Goal: Transaction & Acquisition: Purchase product/service

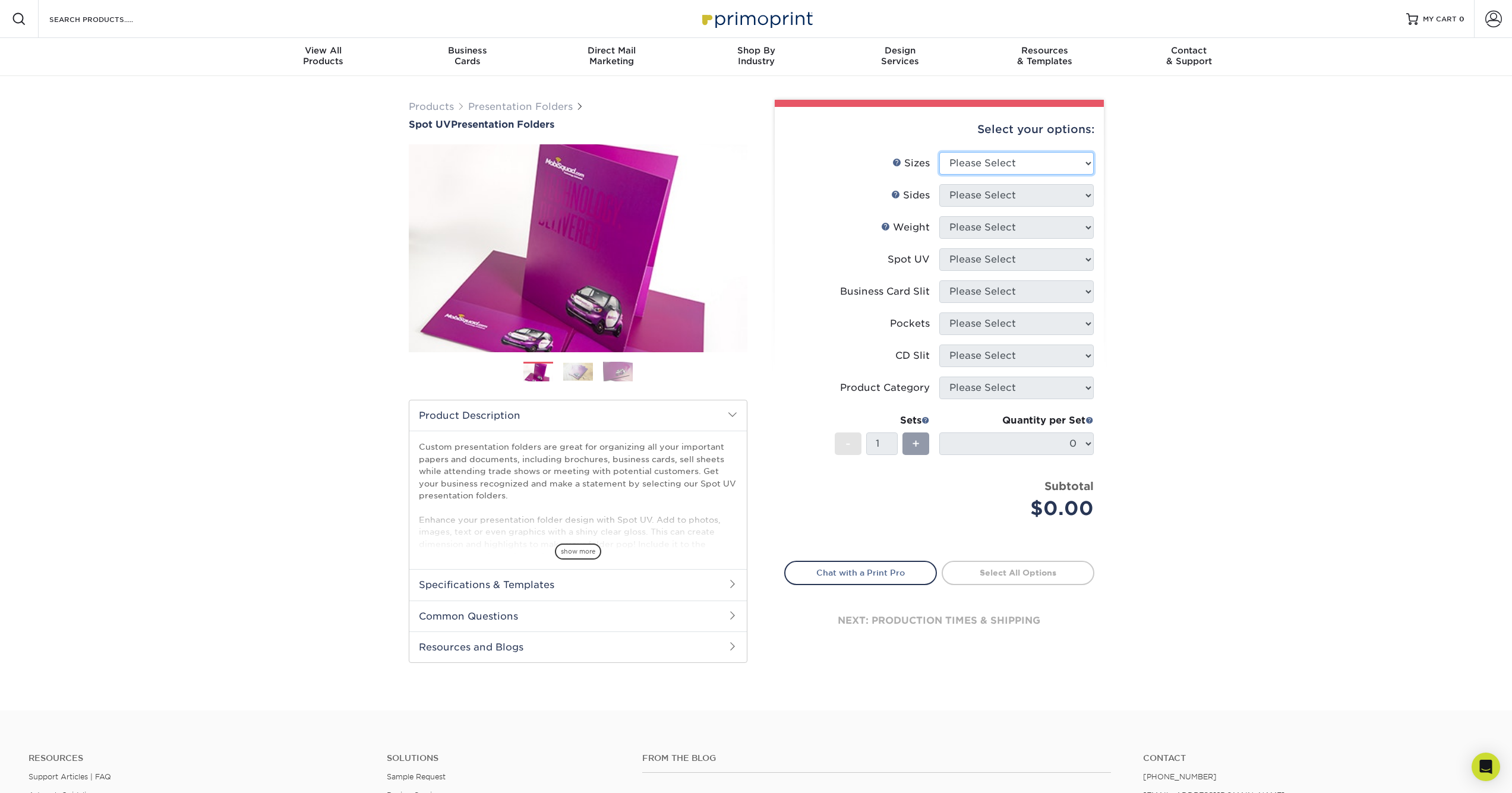
select select "9.00x12.00"
select select "13abbda7-1d64-4f25-8bb2-c179b224825d"
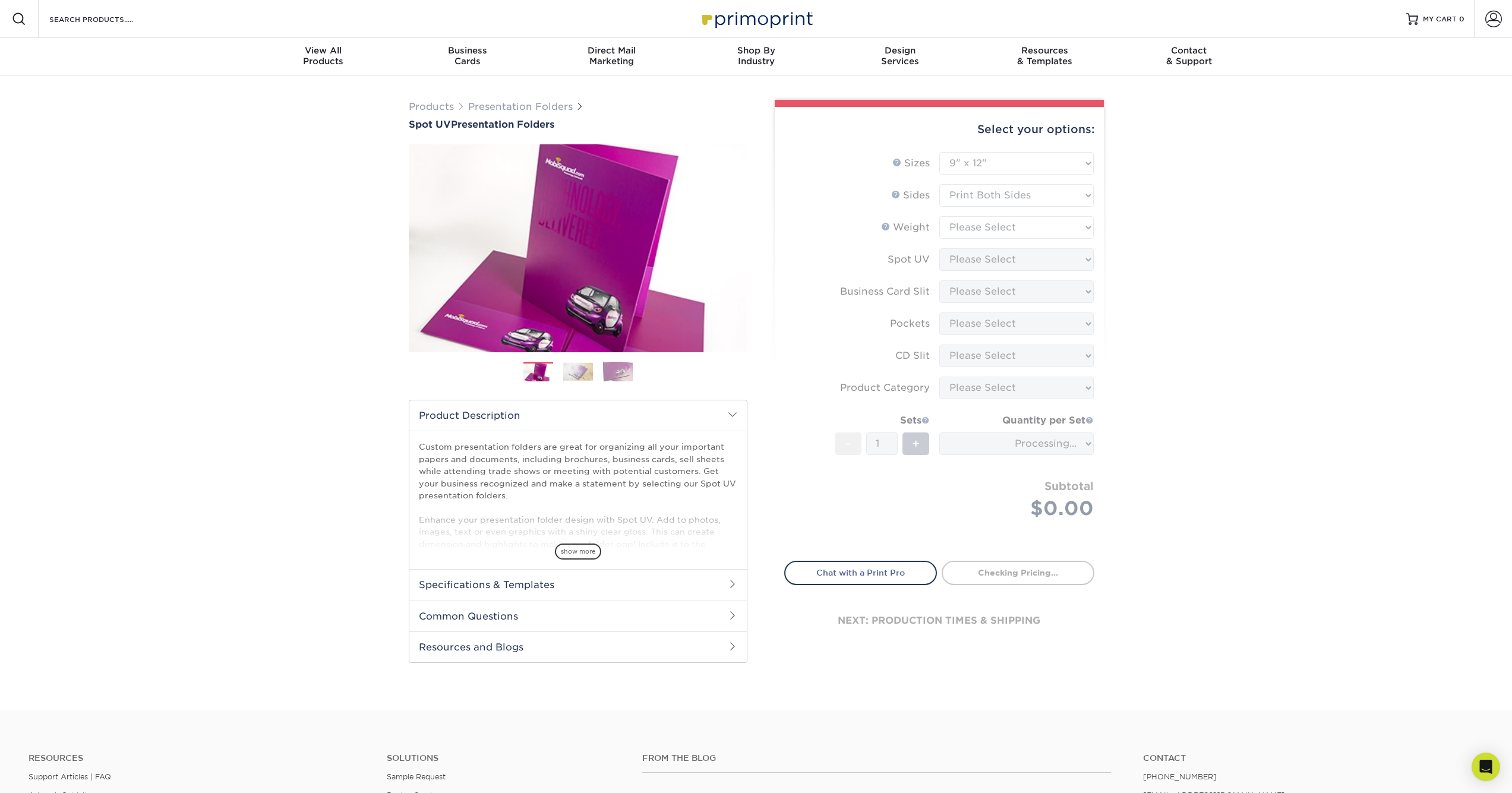
click at [981, 223] on form "Sizes Help Sizes Please Select 6" x 9" 9" x 12" Sides Weight Help" at bounding box center [939, 349] width 310 height 395
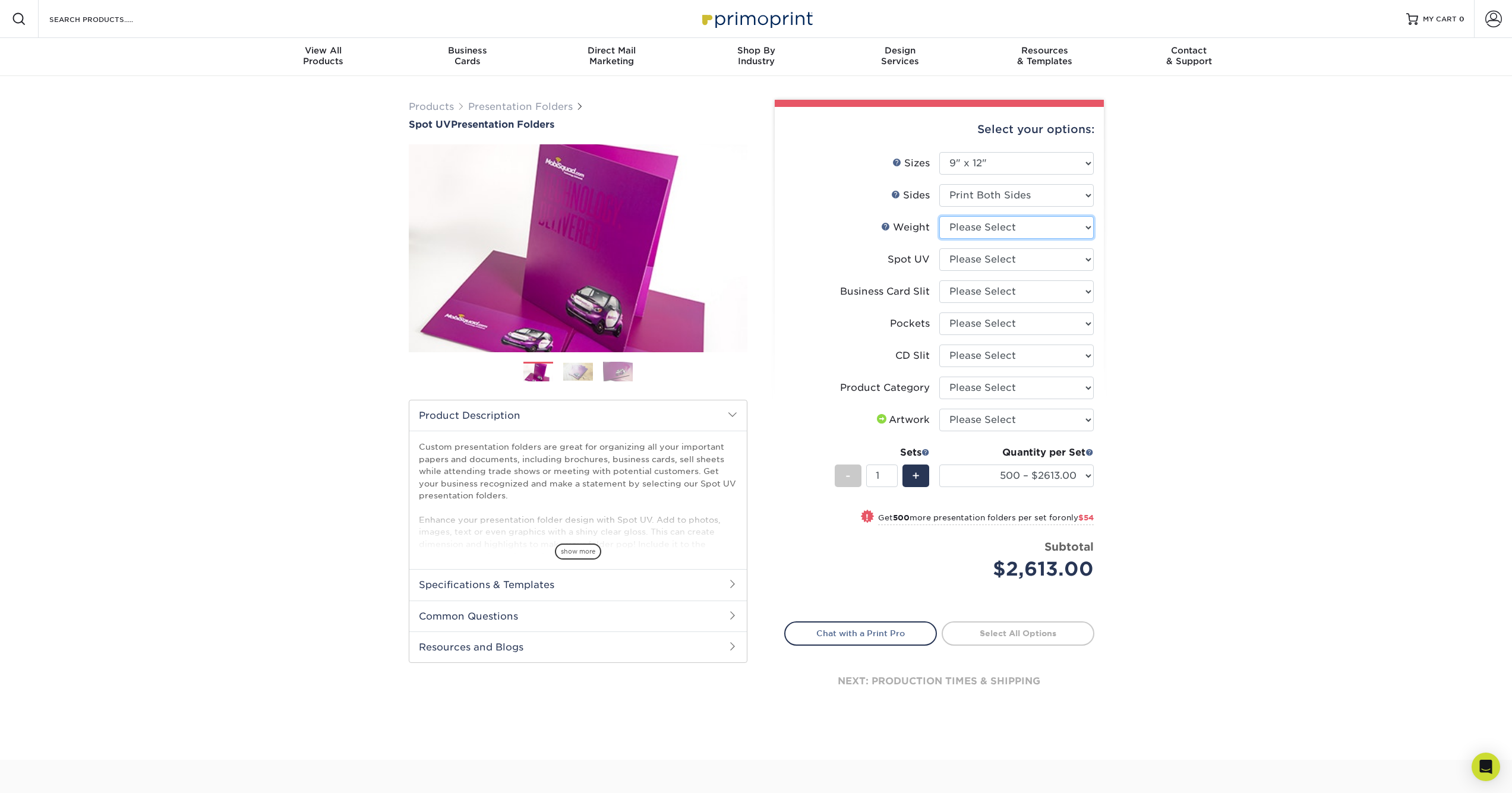
select select "16PT"
select select "1"
select select "72a87a50-32e6-4b0a-b352-83a99595e5b9"
select select "e8427203-e3c7-4640-a4e8-bae00c228d98"
select select "a092264a-7428-4d8e-b024-417dbebc6e25"
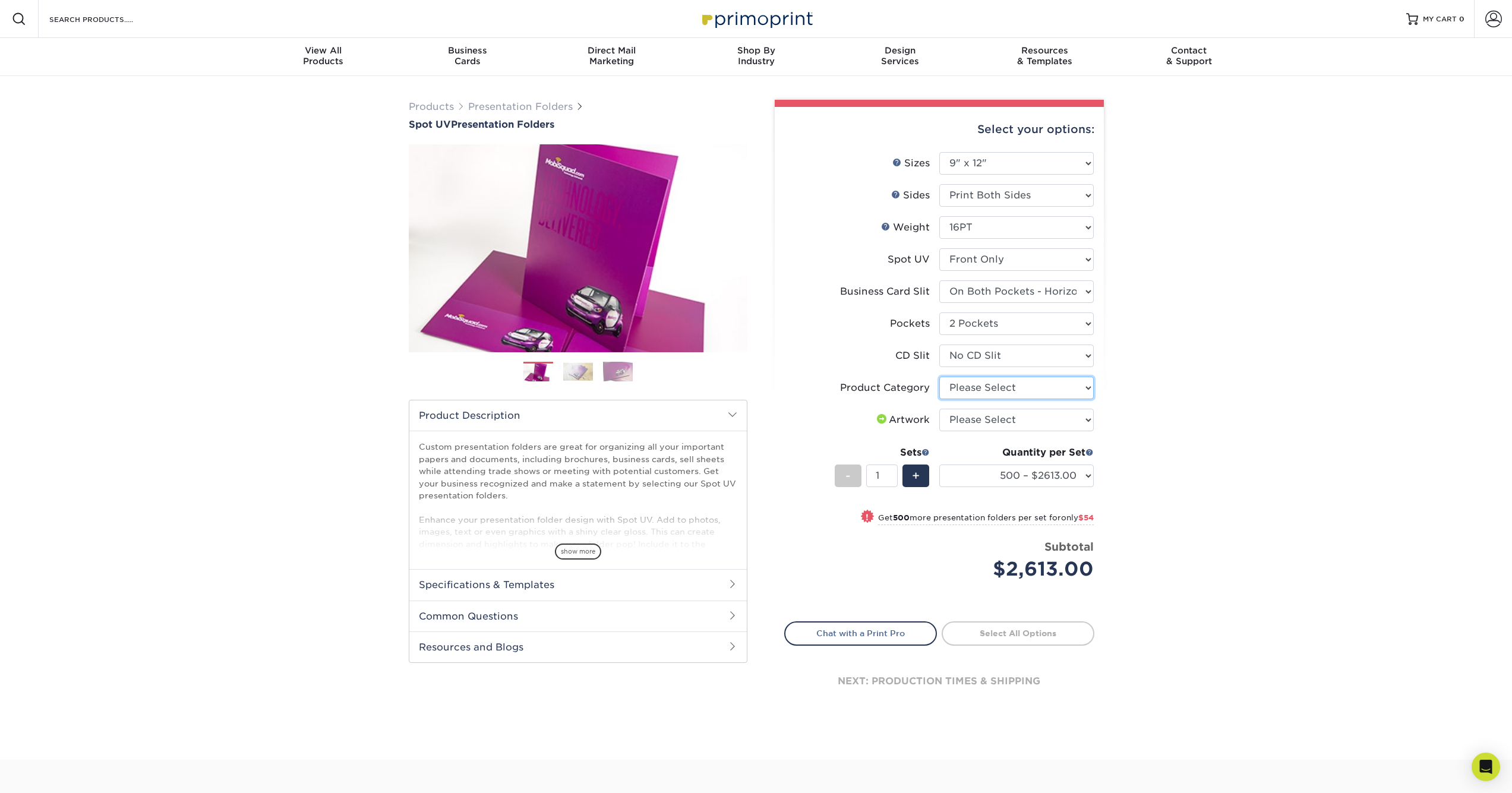
select select "57f7a581-ec4a-49d7-930d-eb044a1d12ac"
select select "upload"
click at [917, 474] on span "+" at bounding box center [916, 476] width 8 height 18
click at [857, 476] on div "-" at bounding box center [847, 475] width 26 height 23
type input "1"
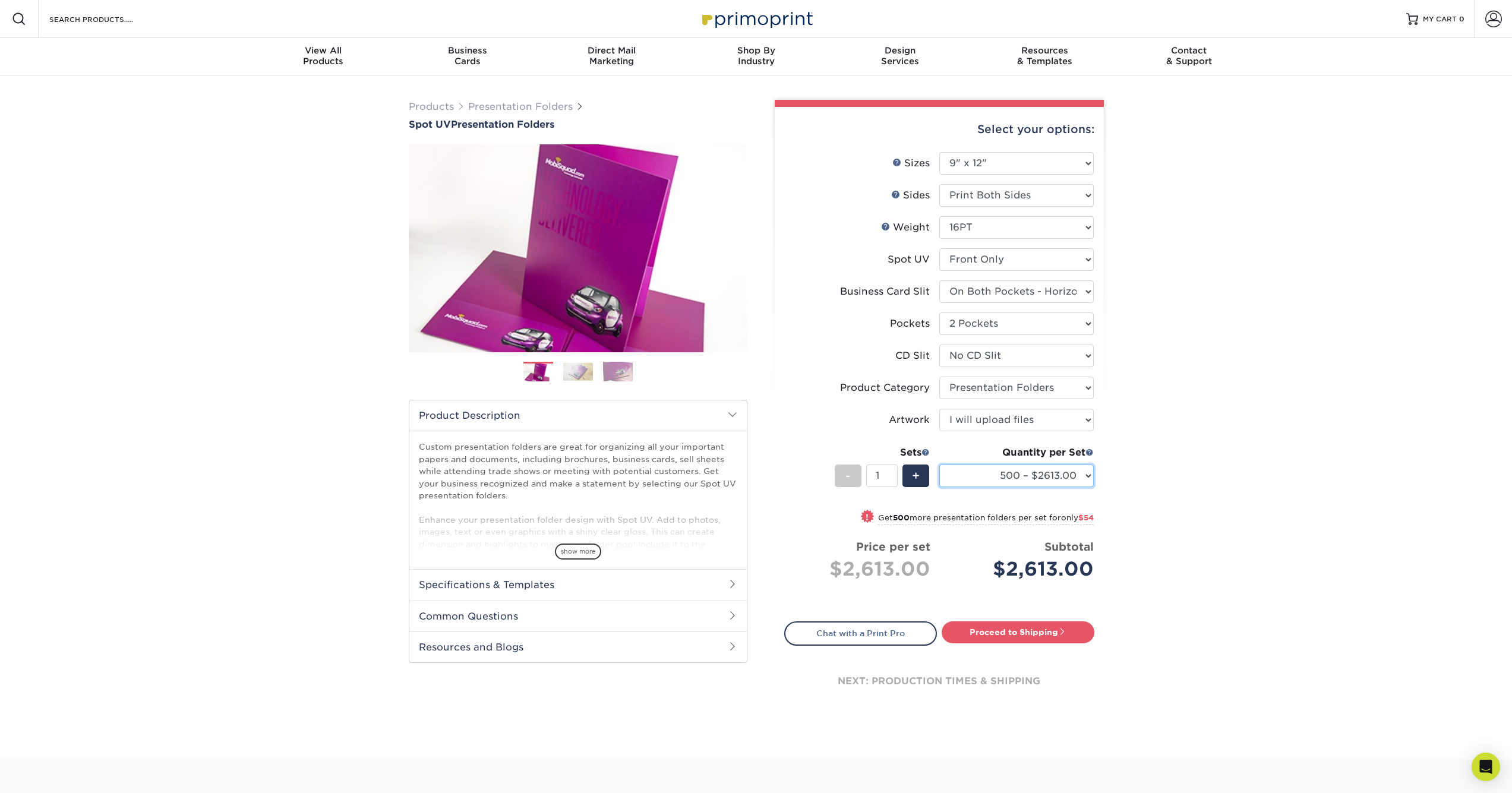
select select "1000 – $2667.00"
click at [1212, 480] on div "Products Presentation Folders Spot UV Presentation Folders Previous Next" at bounding box center [756, 418] width 1512 height 683
drag, startPoint x: 1110, startPoint y: 566, endPoint x: 1006, endPoint y: 566, distance: 104.0
click at [1006, 566] on div "Select your options: Sizes Help Sizes Please Select 6" x 9" 9" x 12" 16PT" at bounding box center [934, 413] width 356 height 627
copy div "2,667.00"
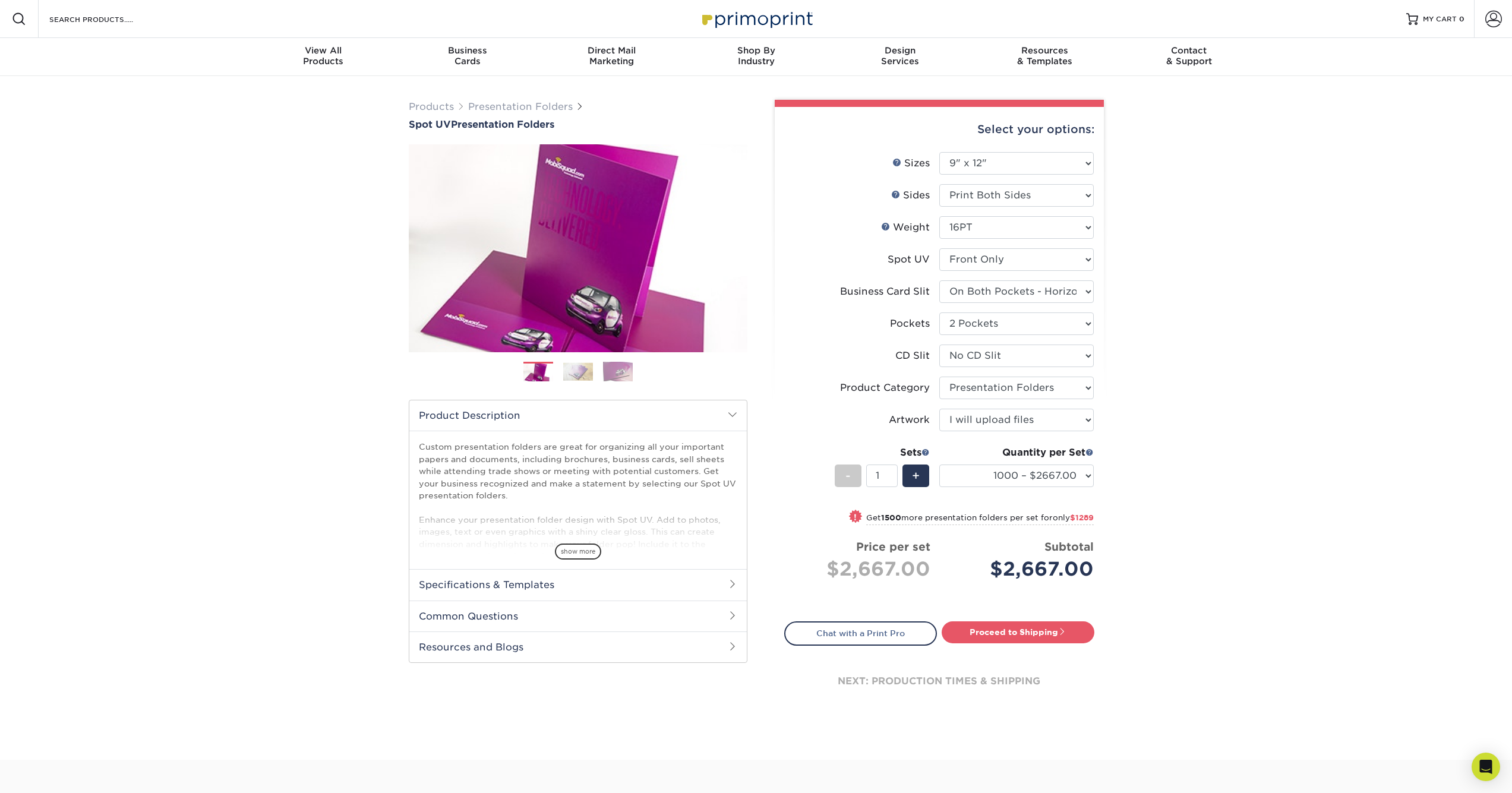
drag, startPoint x: 1057, startPoint y: 564, endPoint x: 1296, endPoint y: 130, distance: 495.5
click at [1296, 130] on div "Products Presentation Folders Spot UV Presentation Folders Previous Next" at bounding box center [756, 418] width 1512 height 683
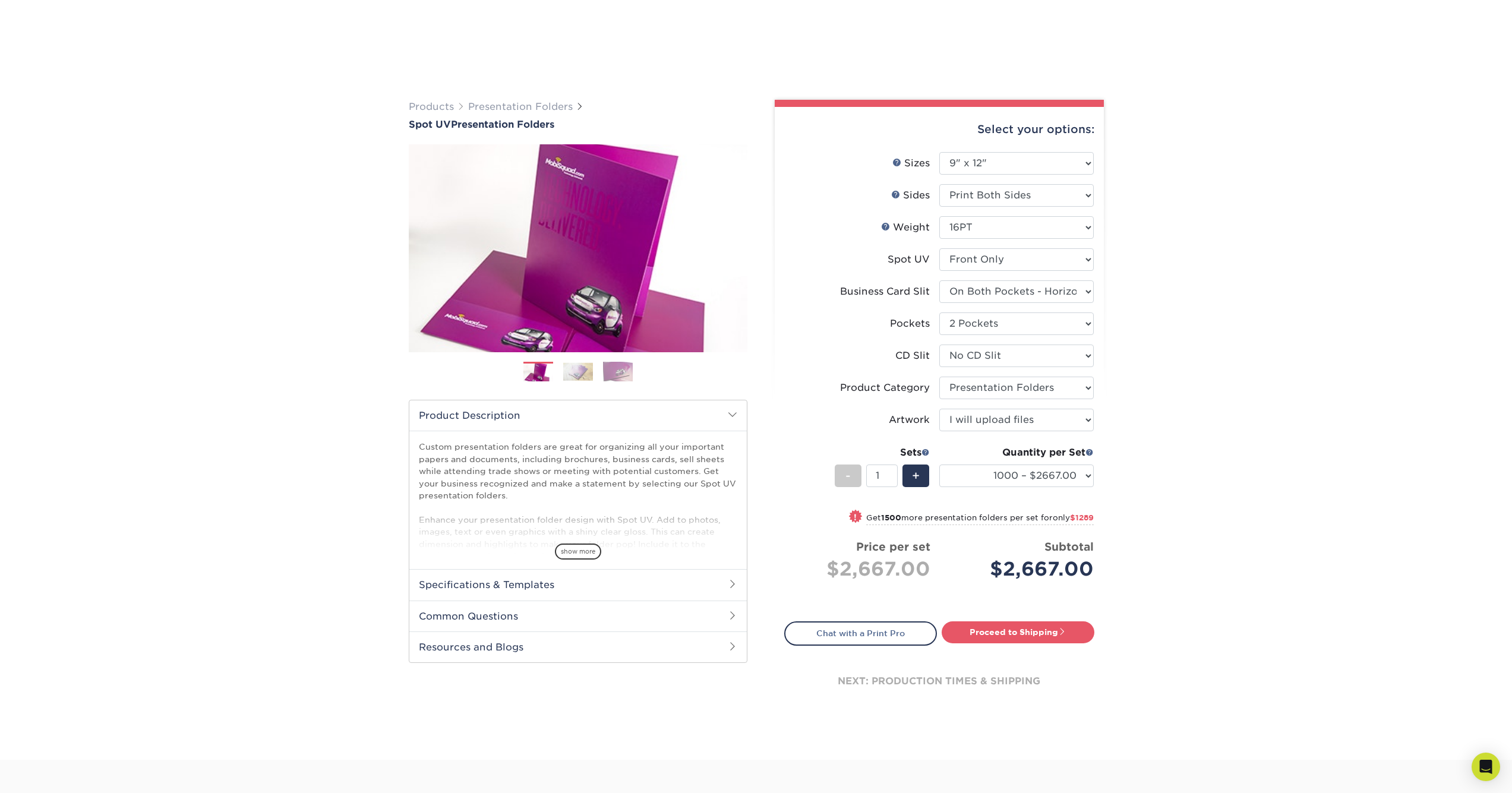
scroll to position [96, 0]
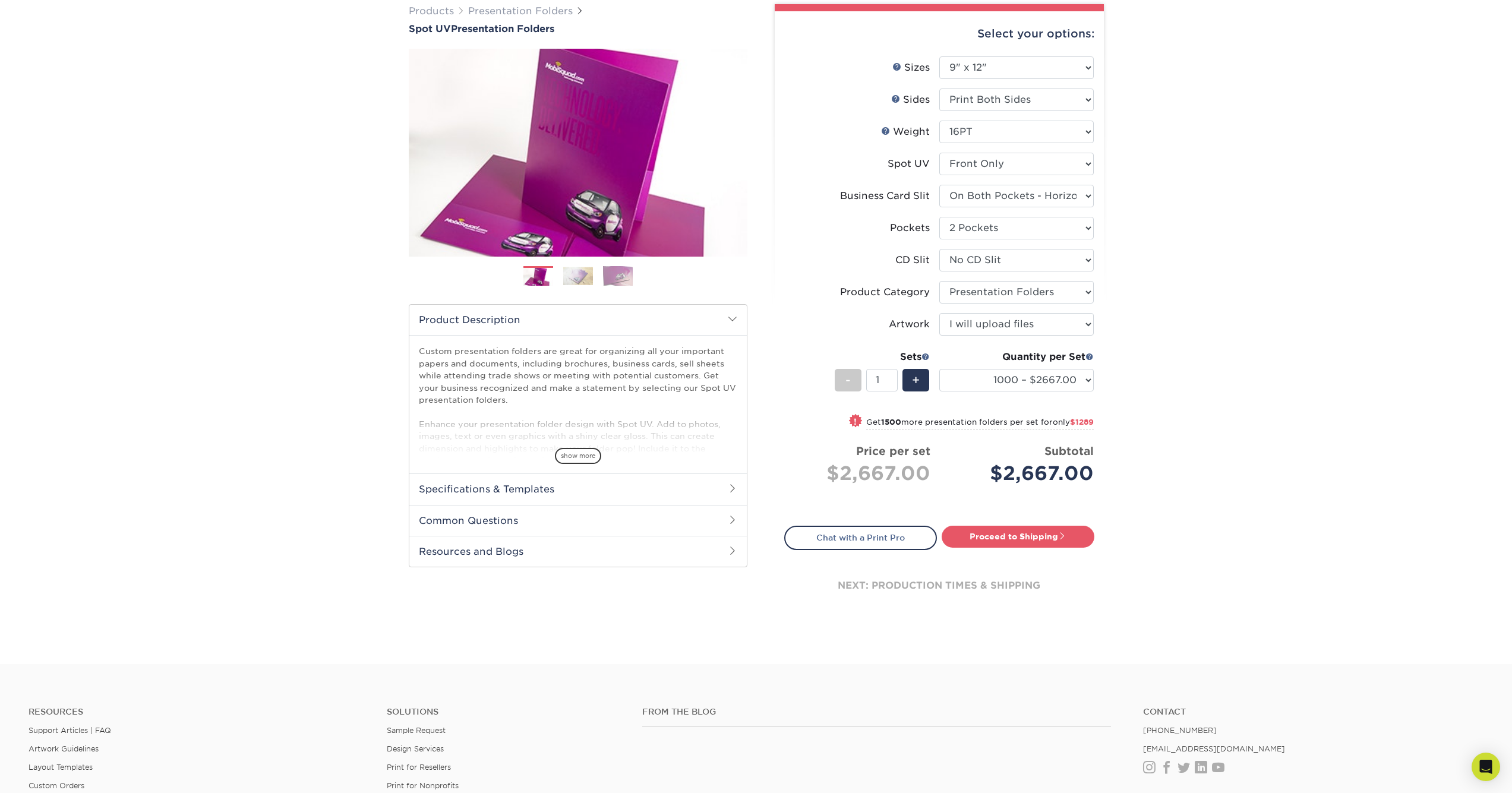
click at [508, 490] on h2 "Specifications & Templates" at bounding box center [578, 490] width 338 height 31
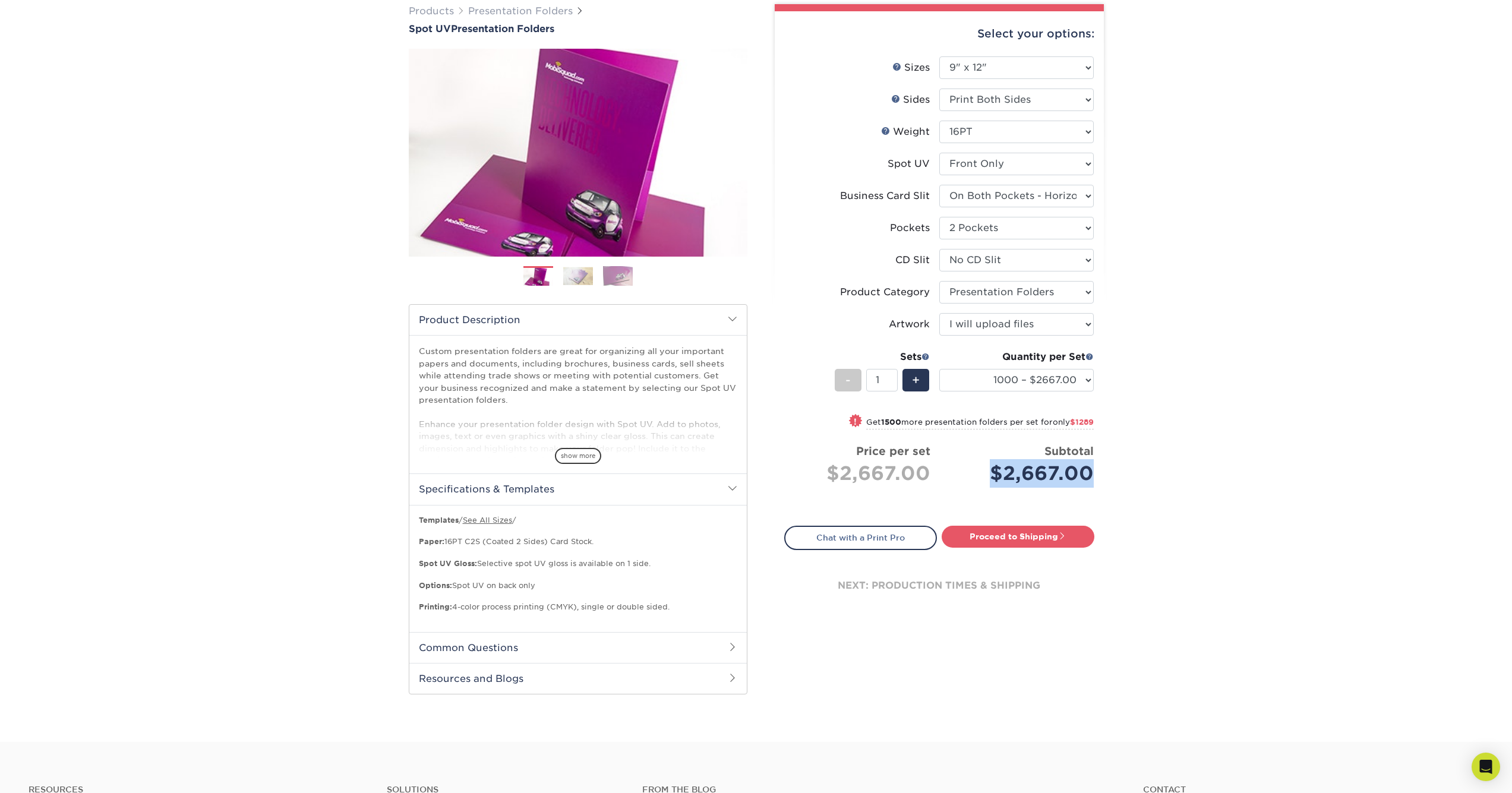
drag, startPoint x: 986, startPoint y: 474, endPoint x: 1099, endPoint y: 471, distance: 113.0
click at [1099, 471] on div "Select your options: Sizes Help Sizes Please Select 6" x 9" 9" x 12" Sides Plea…" at bounding box center [939, 321] width 329 height 620
copy div "$2,667.00"
click at [519, 639] on h2 "Common Questions" at bounding box center [578, 648] width 338 height 31
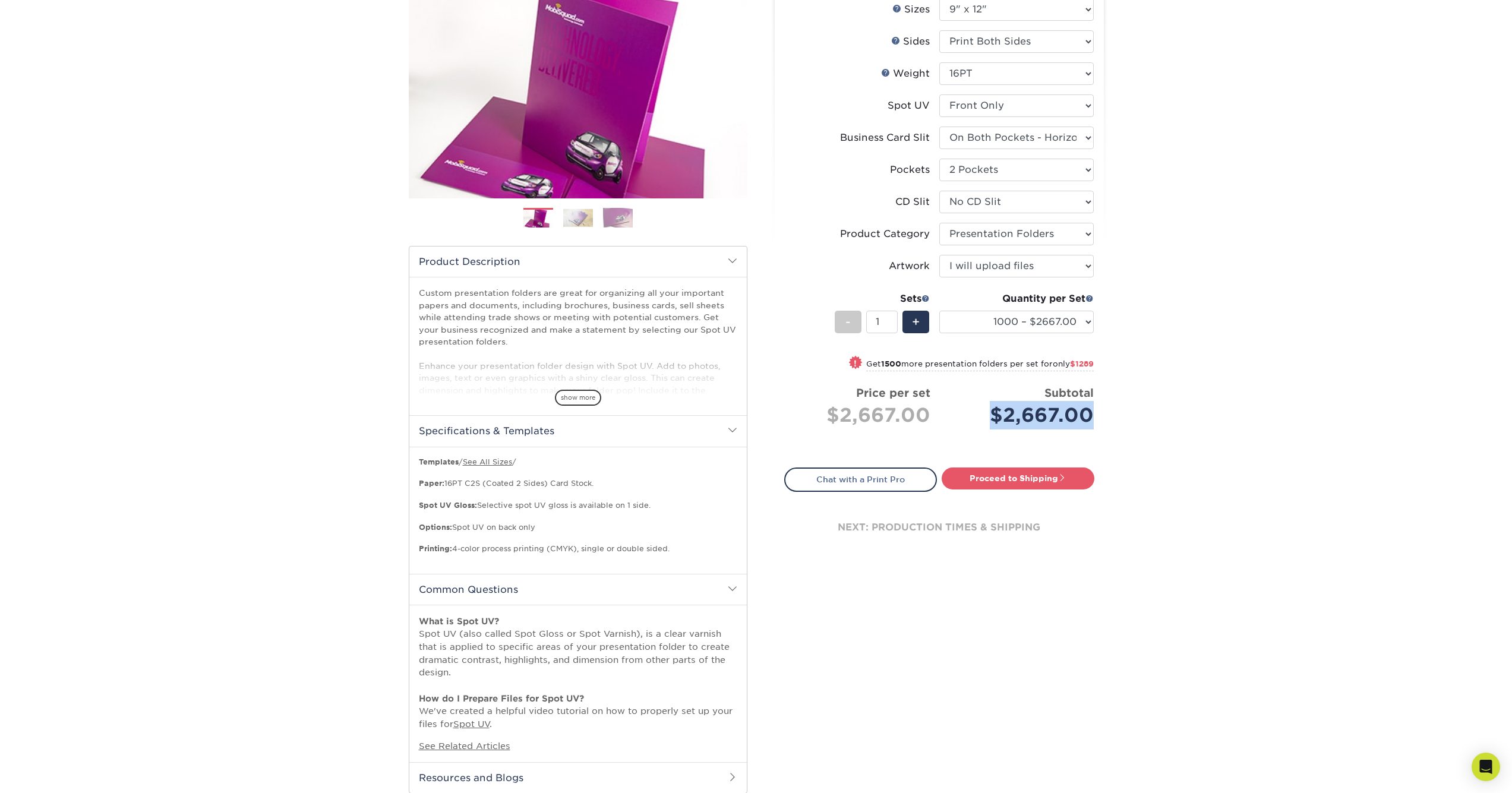
scroll to position [111, 0]
